Goal: Transaction & Acquisition: Purchase product/service

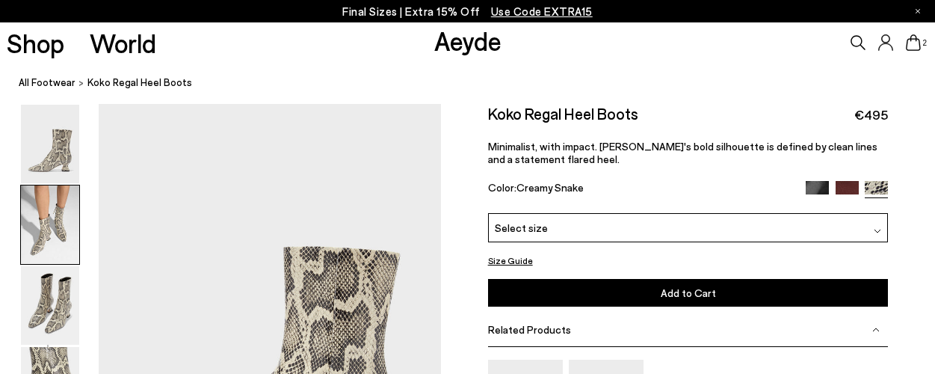
scroll to position [676, 0]
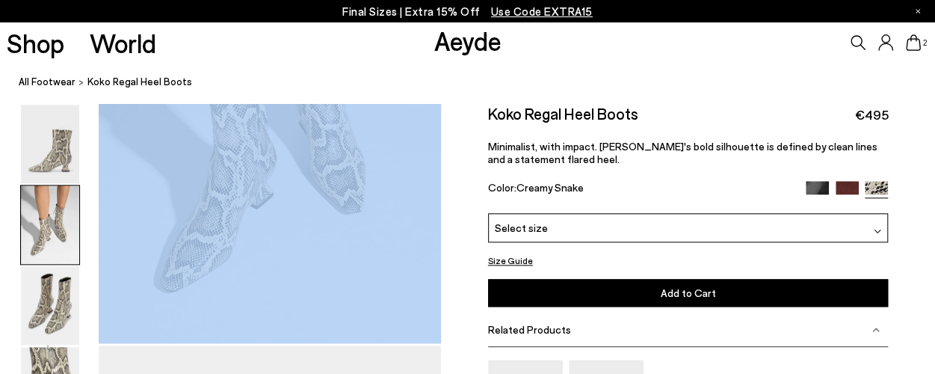
click at [64, 158] on img at bounding box center [50, 144] width 58 height 78
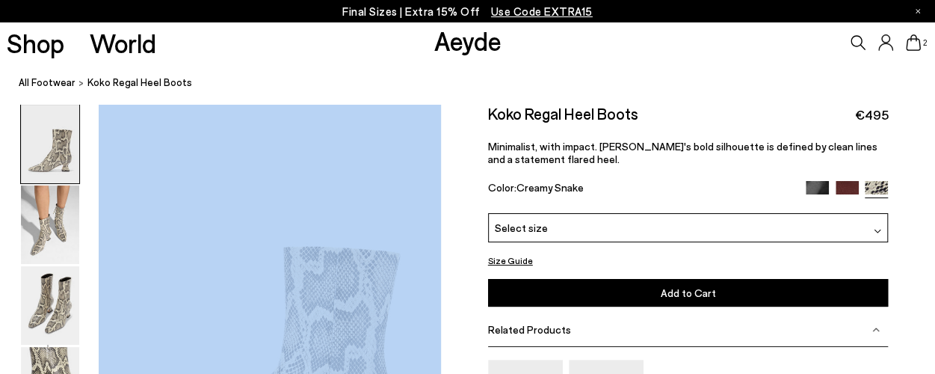
scroll to position [0, 0]
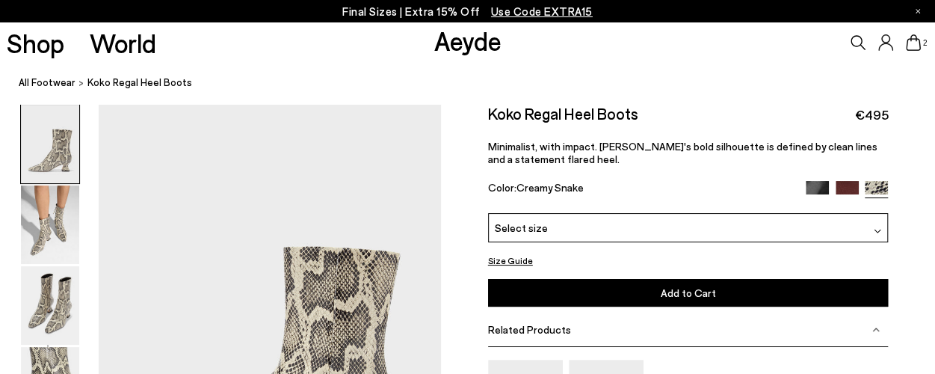
click at [220, 49] on div "Shop World Aeyde 2" at bounding box center [467, 42] width 935 height 40
click at [39, 84] on link "All Footwear" at bounding box center [47, 83] width 57 height 16
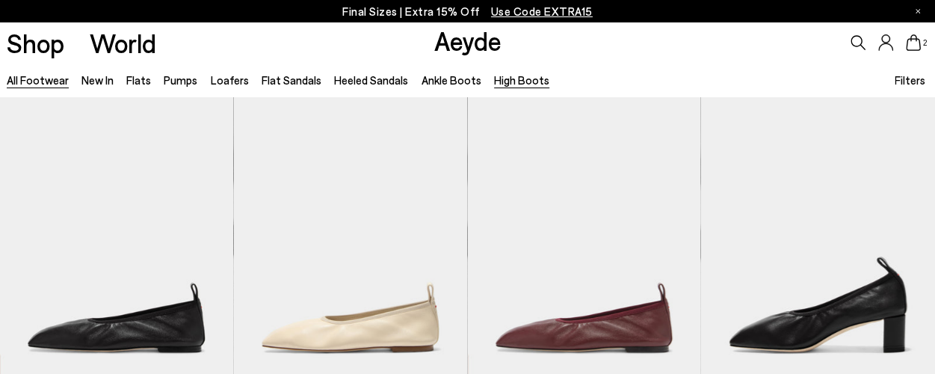
click at [511, 76] on link "High Boots" at bounding box center [521, 79] width 55 height 13
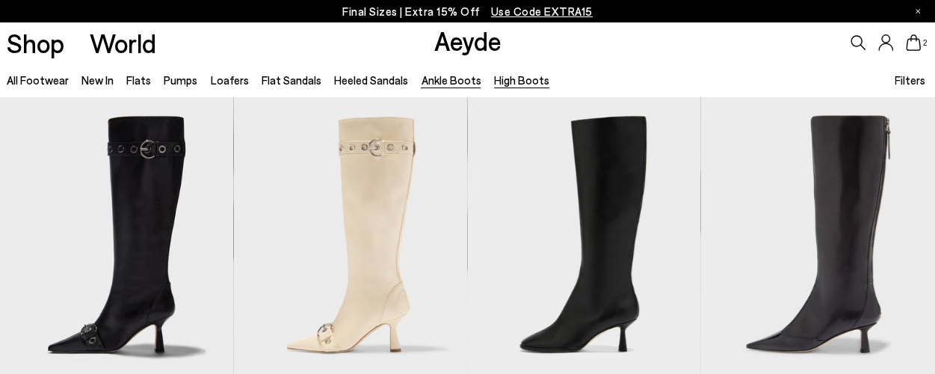
click at [437, 81] on link "Ankle Boots" at bounding box center [451, 79] width 60 height 13
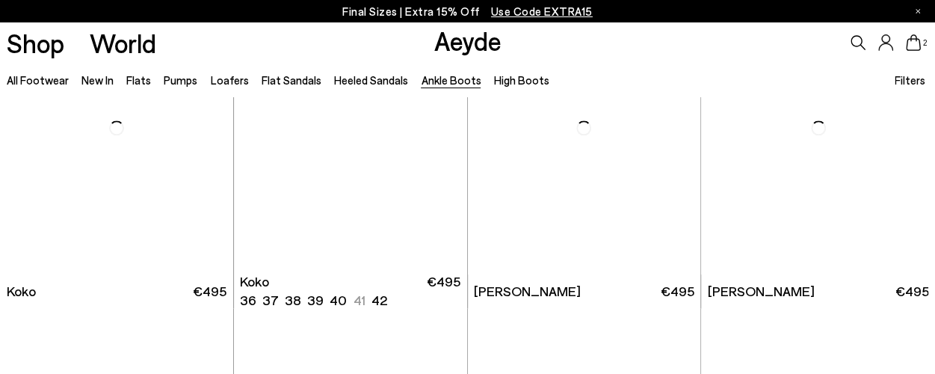
scroll to position [700, 0]
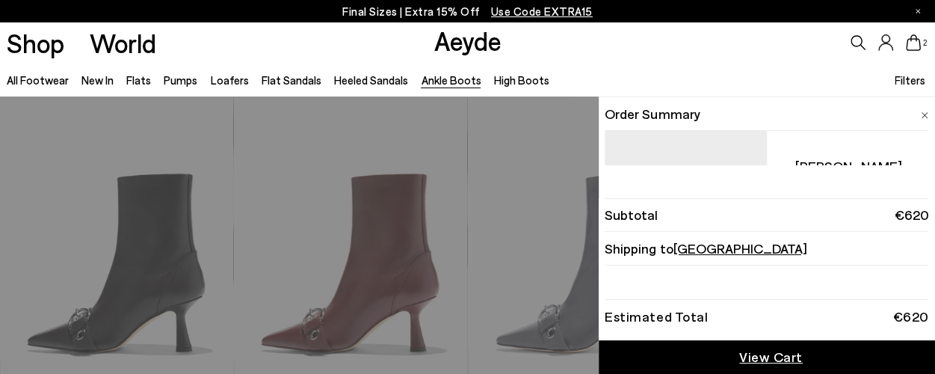
click at [916, 44] on icon at bounding box center [913, 42] width 15 height 16
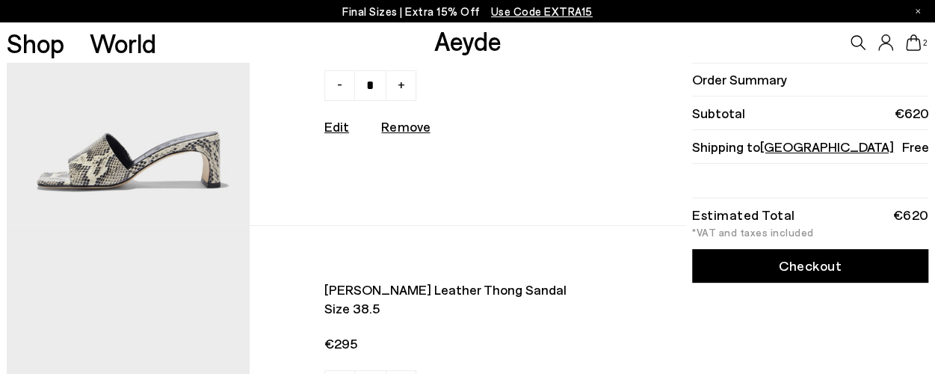
scroll to position [29, 0]
